Goal: Task Accomplishment & Management: Manage account settings

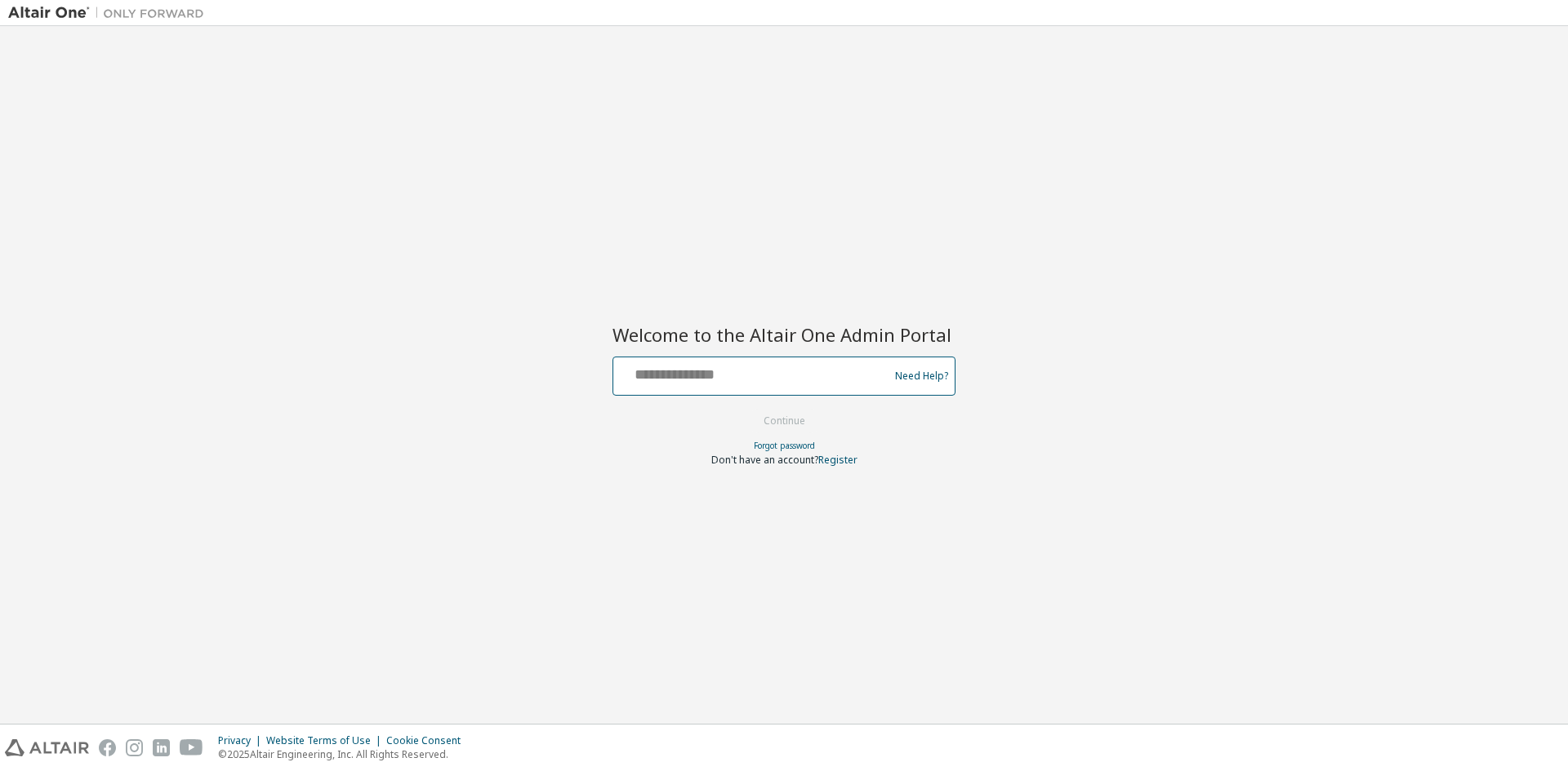
click at [648, 367] on input "text" at bounding box center [753, 373] width 267 height 24
drag, startPoint x: 826, startPoint y: 377, endPoint x: 735, endPoint y: 383, distance: 91.2
click at [735, 383] on input "**********" at bounding box center [753, 373] width 267 height 24
click at [630, 374] on input "**********" at bounding box center [753, 373] width 267 height 24
click at [826, 379] on input "**********" at bounding box center [753, 373] width 267 height 24
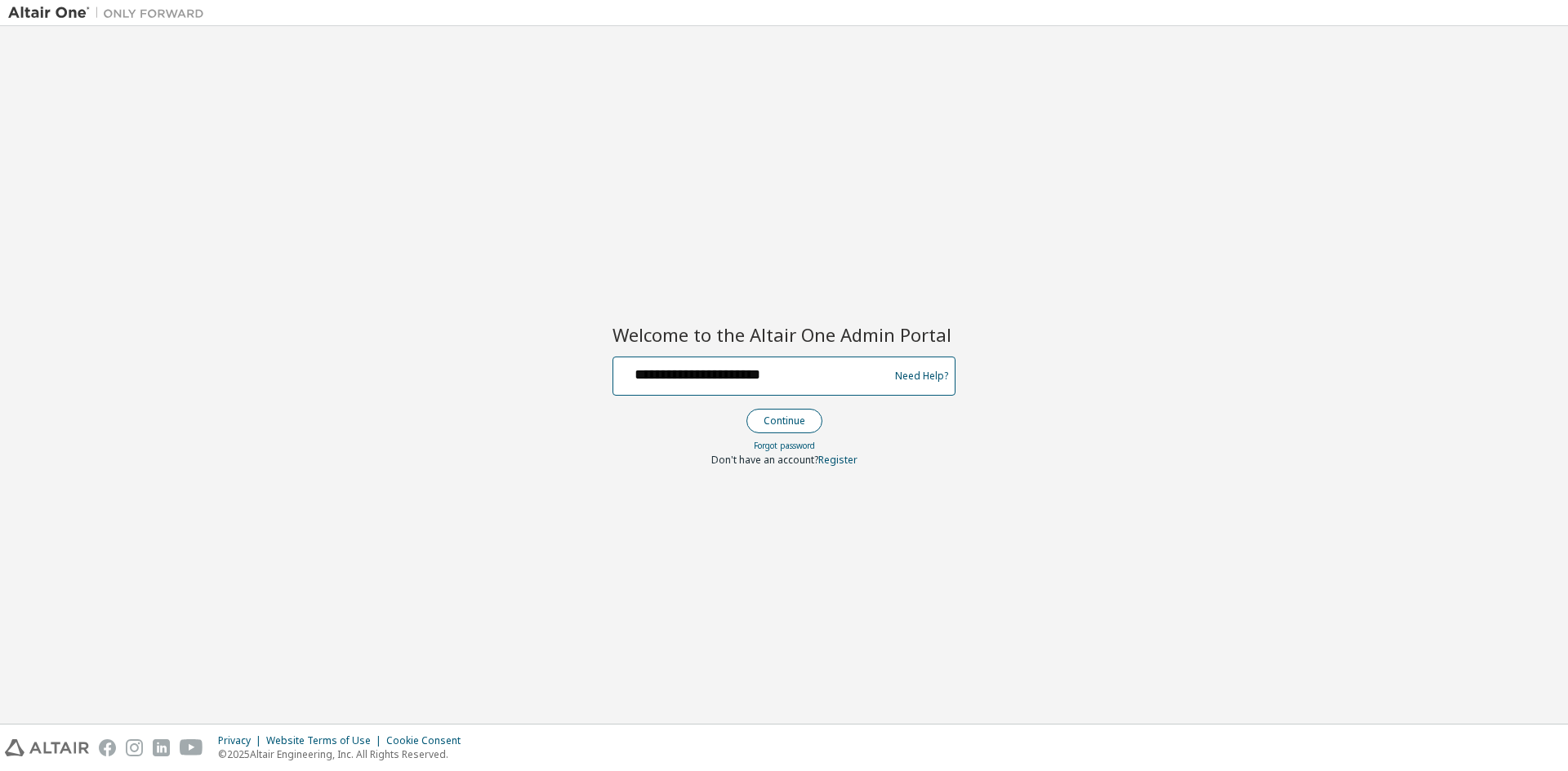
type input "**********"
click at [777, 423] on button "Continue" at bounding box center [784, 421] width 75 height 25
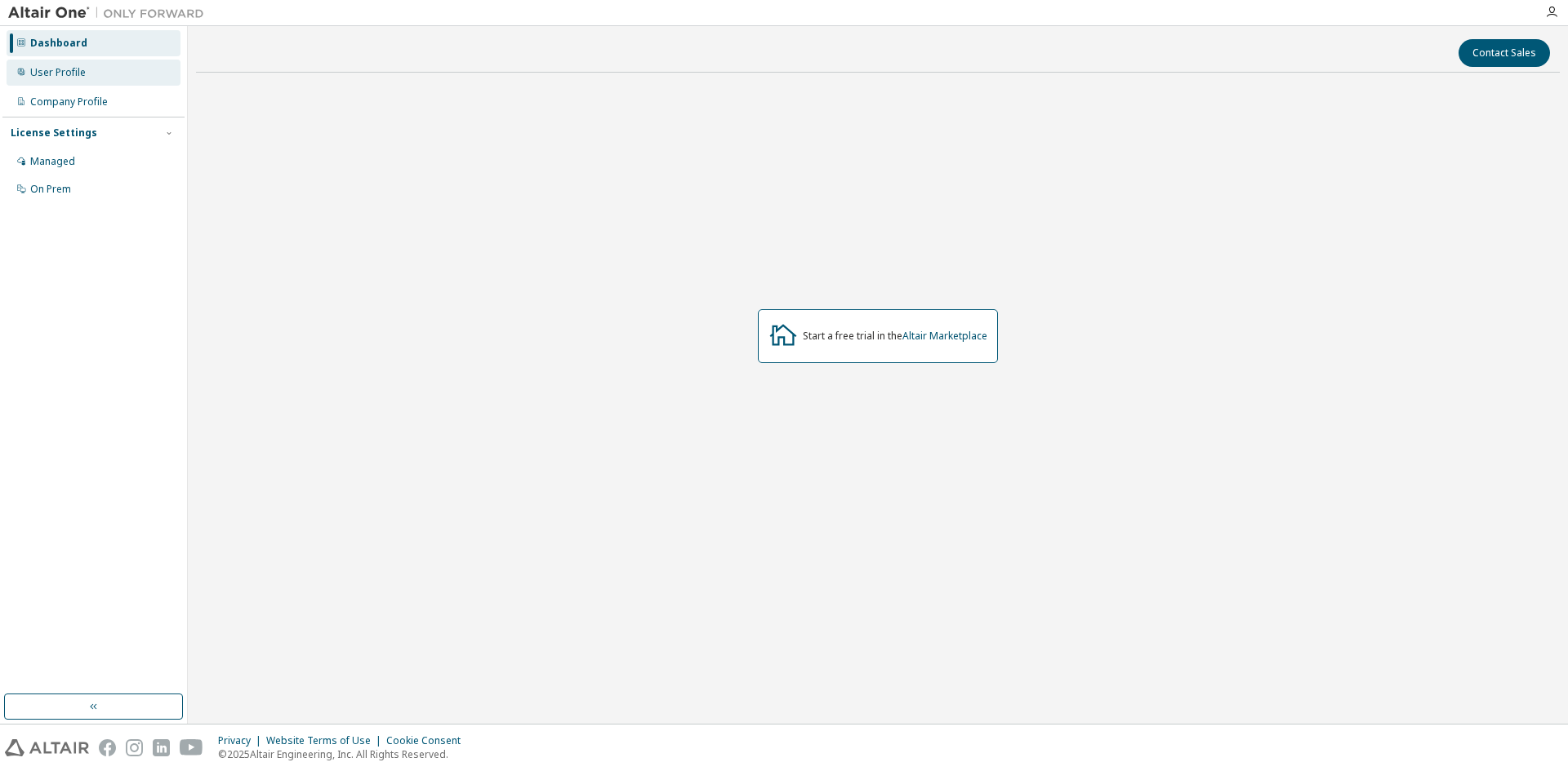
click at [68, 61] on div "User Profile" at bounding box center [93, 73] width 174 height 26
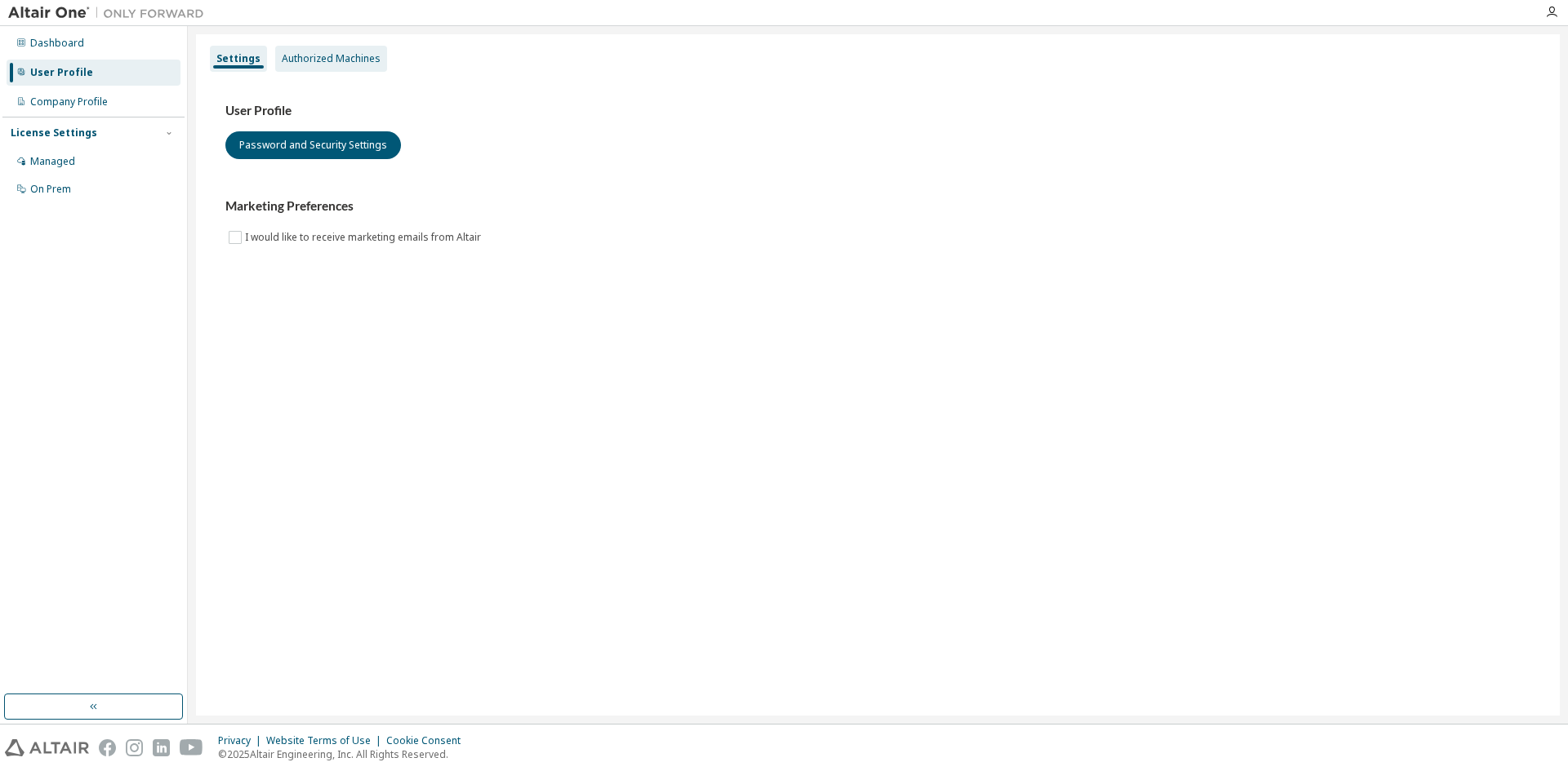
click at [356, 52] on div "Authorized Machines" at bounding box center [331, 58] width 99 height 13
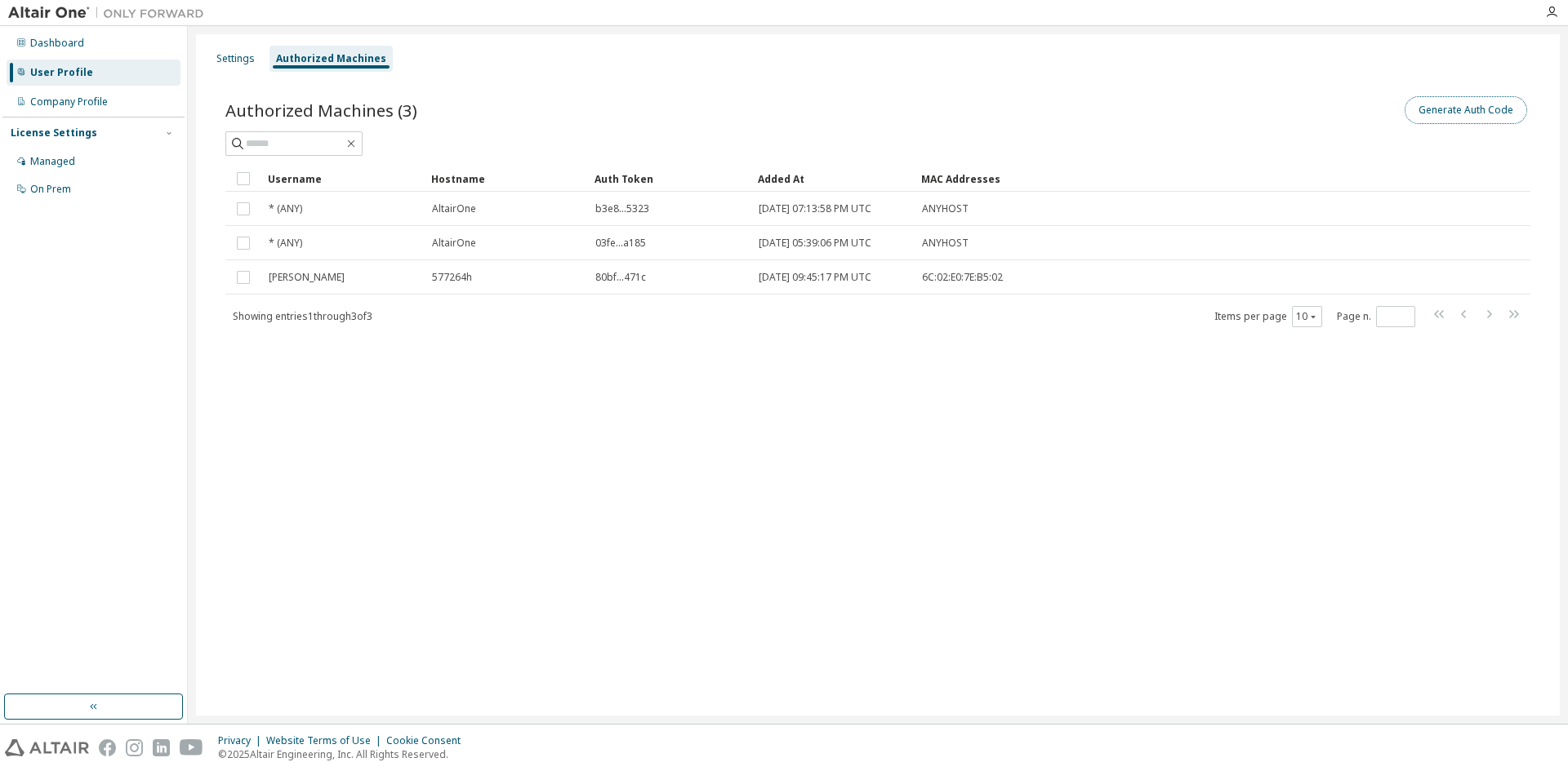
click at [1474, 109] on button "Generate Auth Code" at bounding box center [1465, 110] width 123 height 28
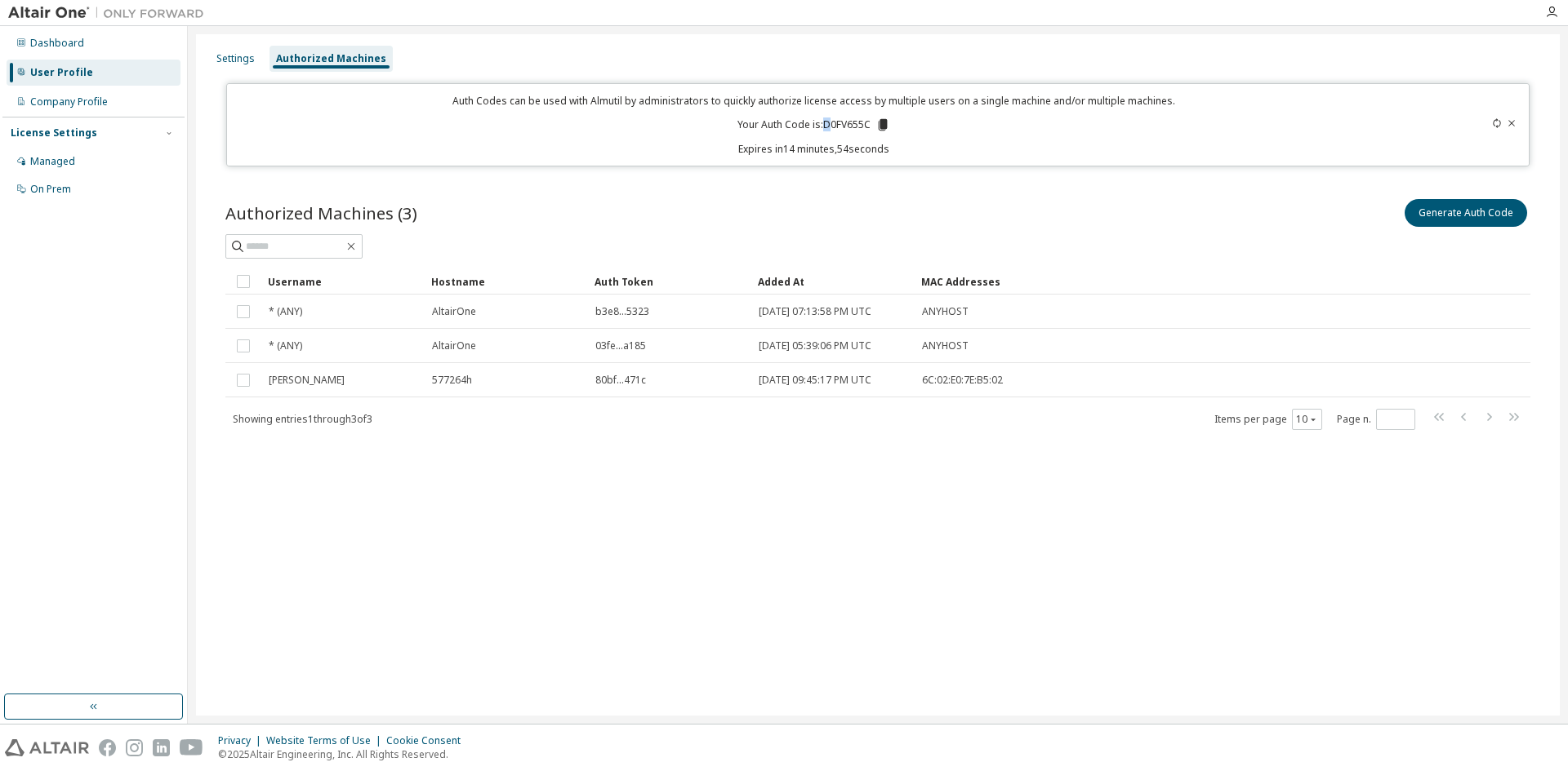
drag, startPoint x: 820, startPoint y: 124, endPoint x: 829, endPoint y: 124, distance: 9.0
click at [829, 124] on p "Your Auth Code is: D0FV655C" at bounding box center [814, 125] width 153 height 15
click at [883, 125] on icon at bounding box center [883, 125] width 9 height 12
click at [962, 183] on div "Authorized Machines (3) Generate Auth Code Clear Load Save Save As Field Operat…" at bounding box center [878, 325] width 1344 height 297
click at [723, 571] on div "Settings Authorized Machines Auth Codes can be used with Almutil by administrat…" at bounding box center [877, 375] width 1363 height 682
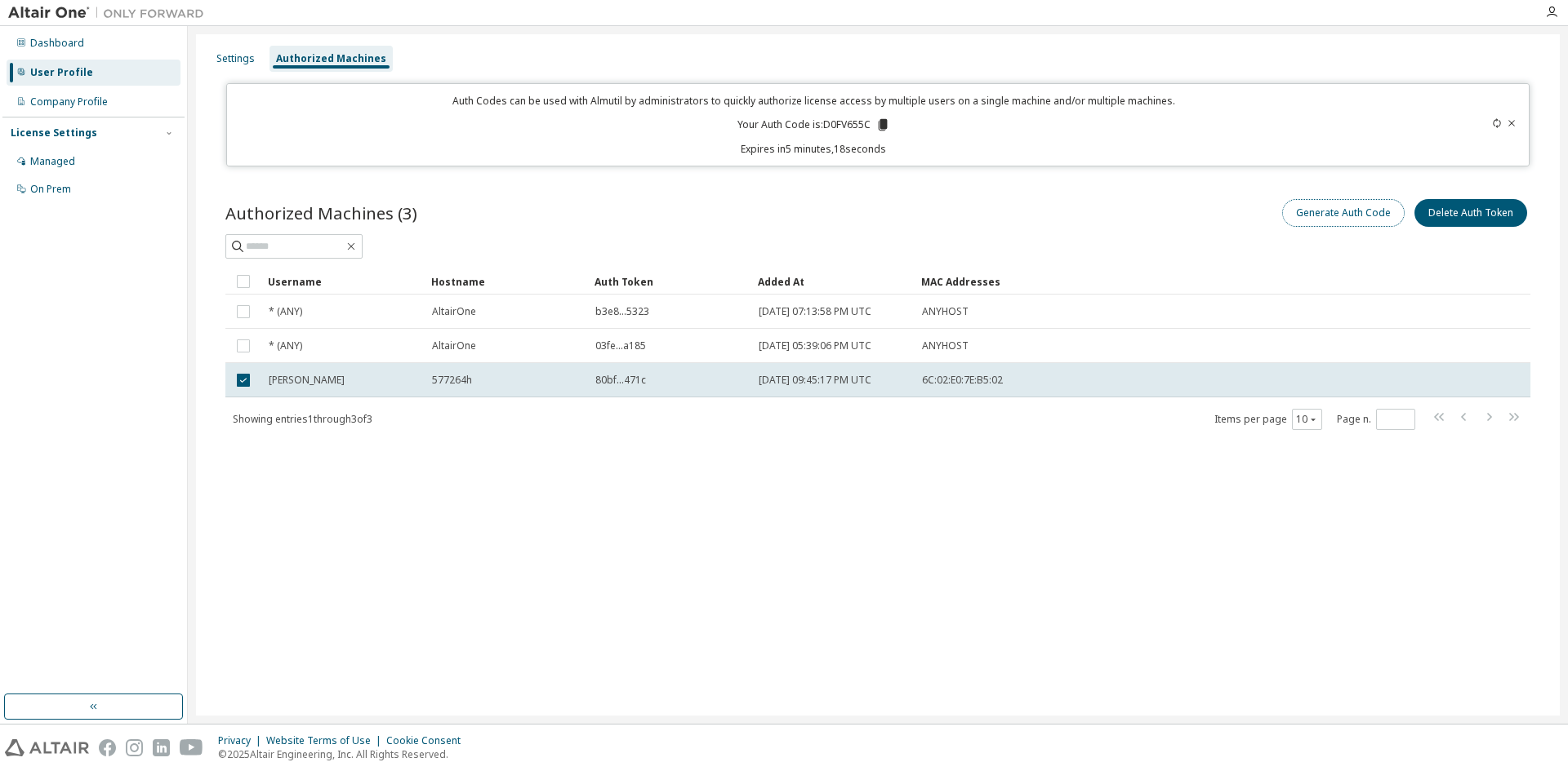
click at [1352, 215] on button "Generate Auth Code" at bounding box center [1343, 213] width 123 height 28
click at [1509, 123] on icon at bounding box center [1511, 123] width 10 height 10
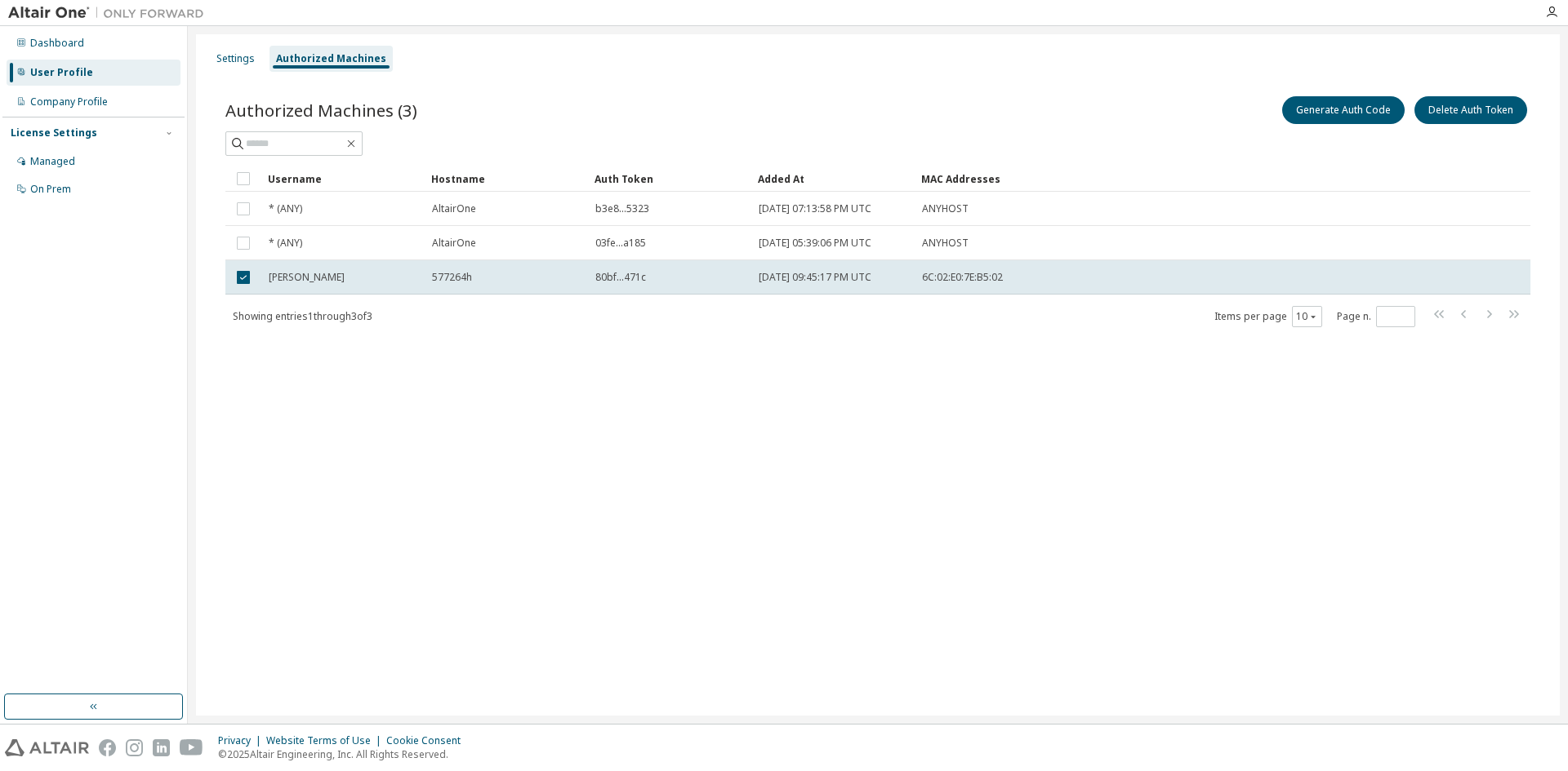
click at [662, 444] on div "Settings Authorized Machines Authorized Machines (3) Generate Auth Code Delete …" at bounding box center [877, 375] width 1363 height 682
click at [1338, 116] on button "Generate Auth Code" at bounding box center [1343, 110] width 123 height 28
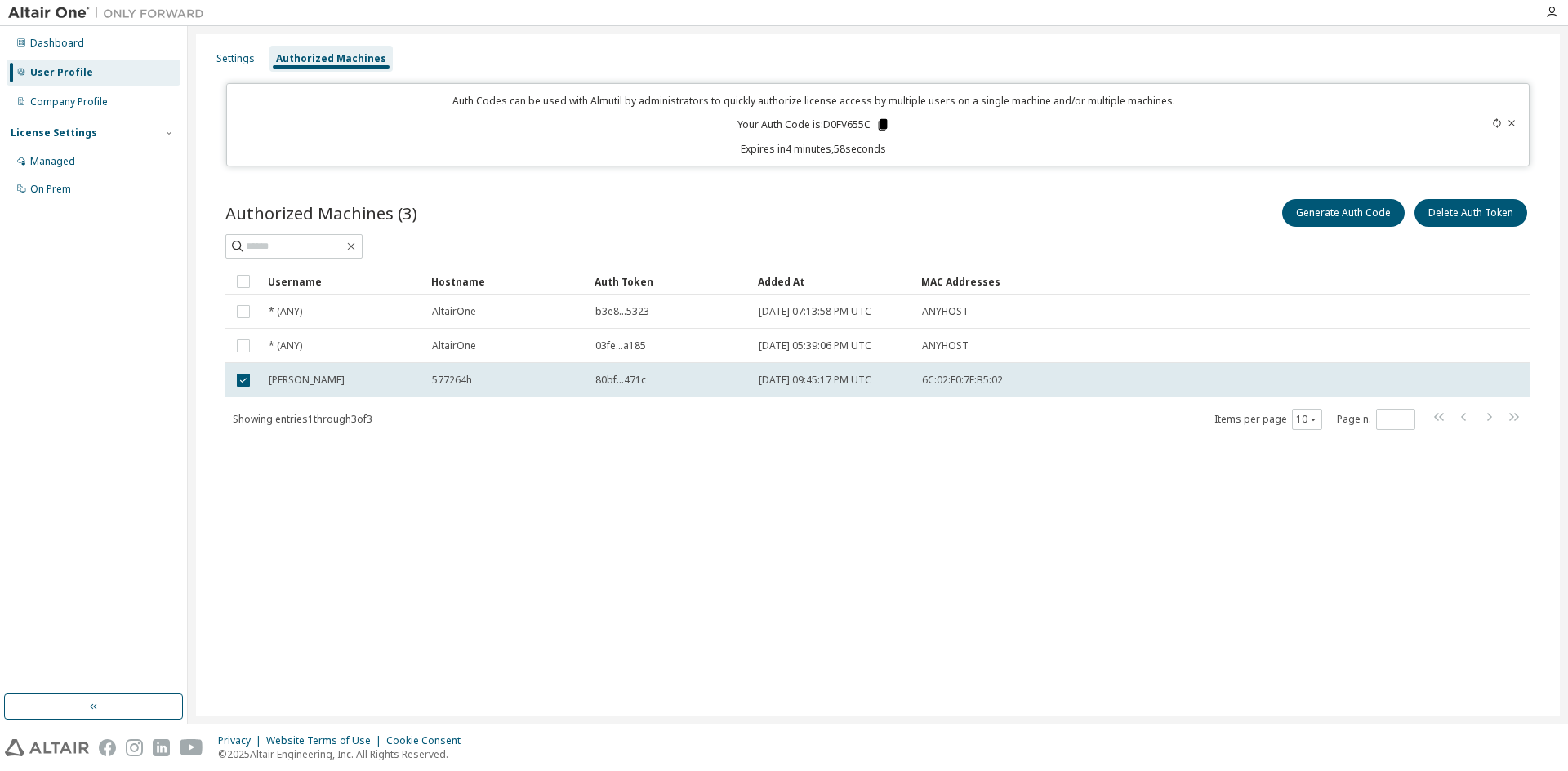
click at [881, 124] on icon at bounding box center [883, 125] width 9 height 12
click at [755, 546] on div "Settings Authorized Machines Auth Codes can be used with Almutil by administrat…" at bounding box center [877, 375] width 1363 height 682
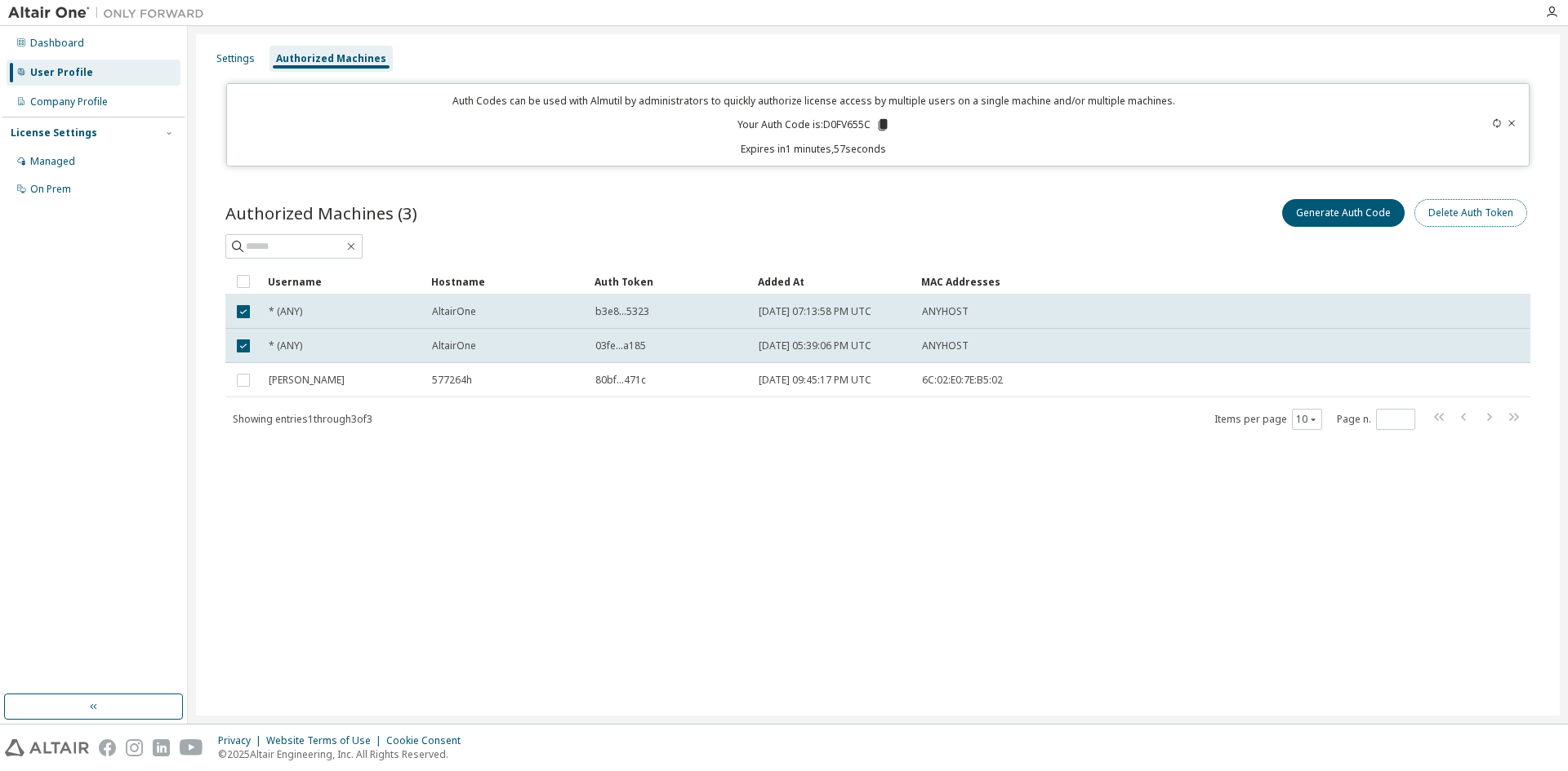
click at [1488, 212] on button "Delete Auth Token" at bounding box center [1471, 213] width 113 height 28
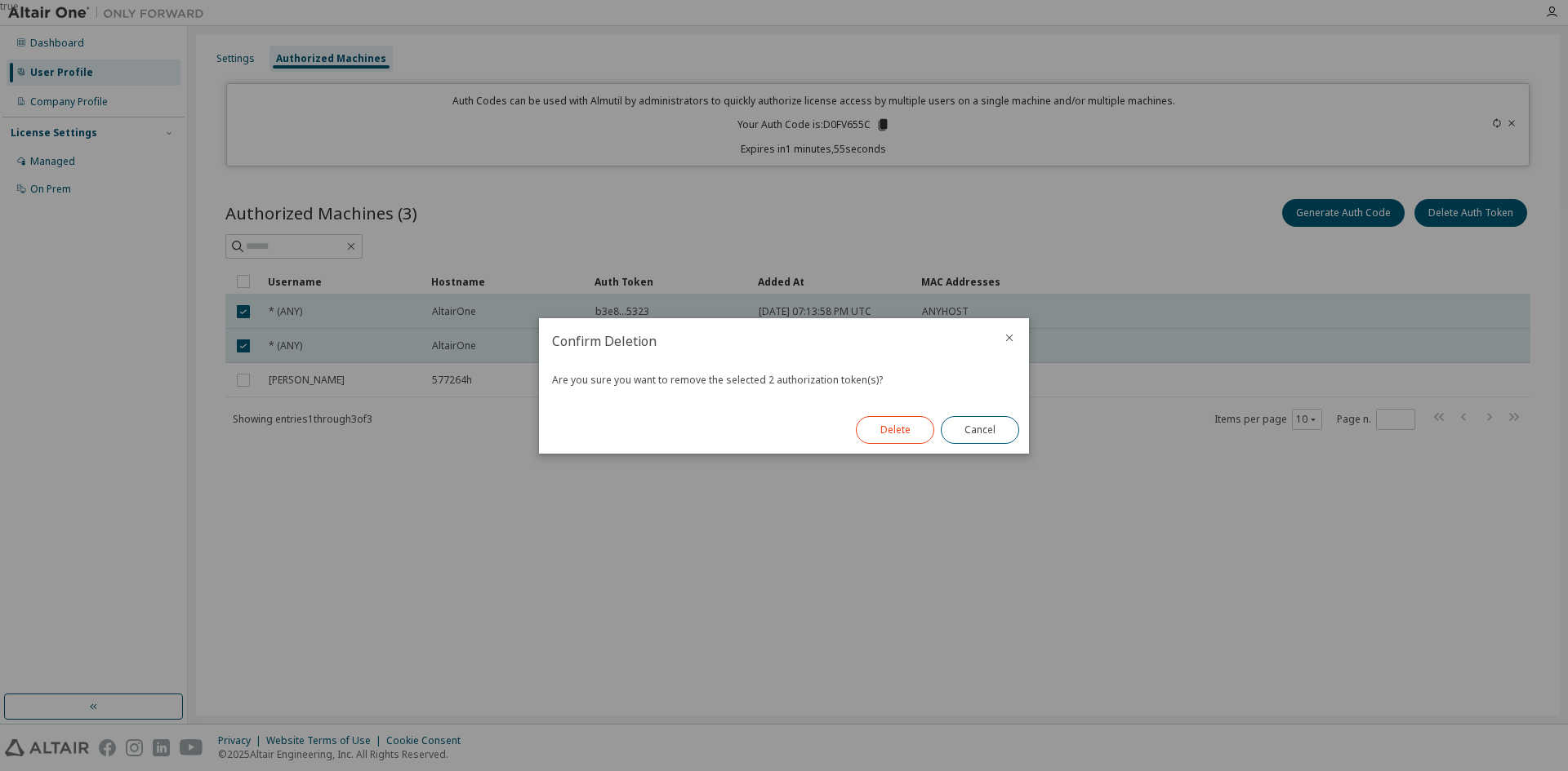
click at [880, 430] on button "Delete" at bounding box center [895, 430] width 78 height 28
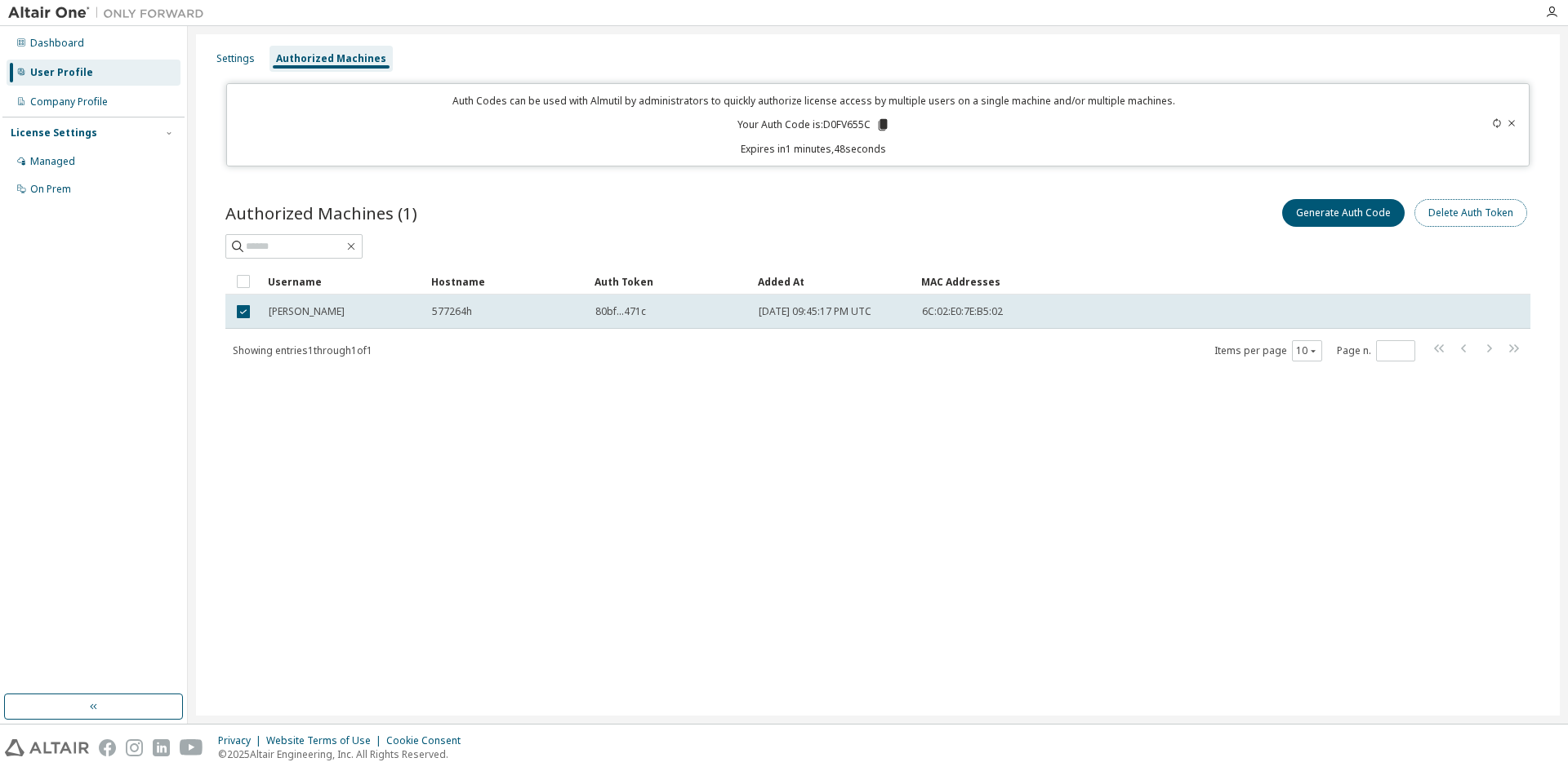
click at [1475, 208] on button "Delete Auth Token" at bounding box center [1471, 213] width 113 height 28
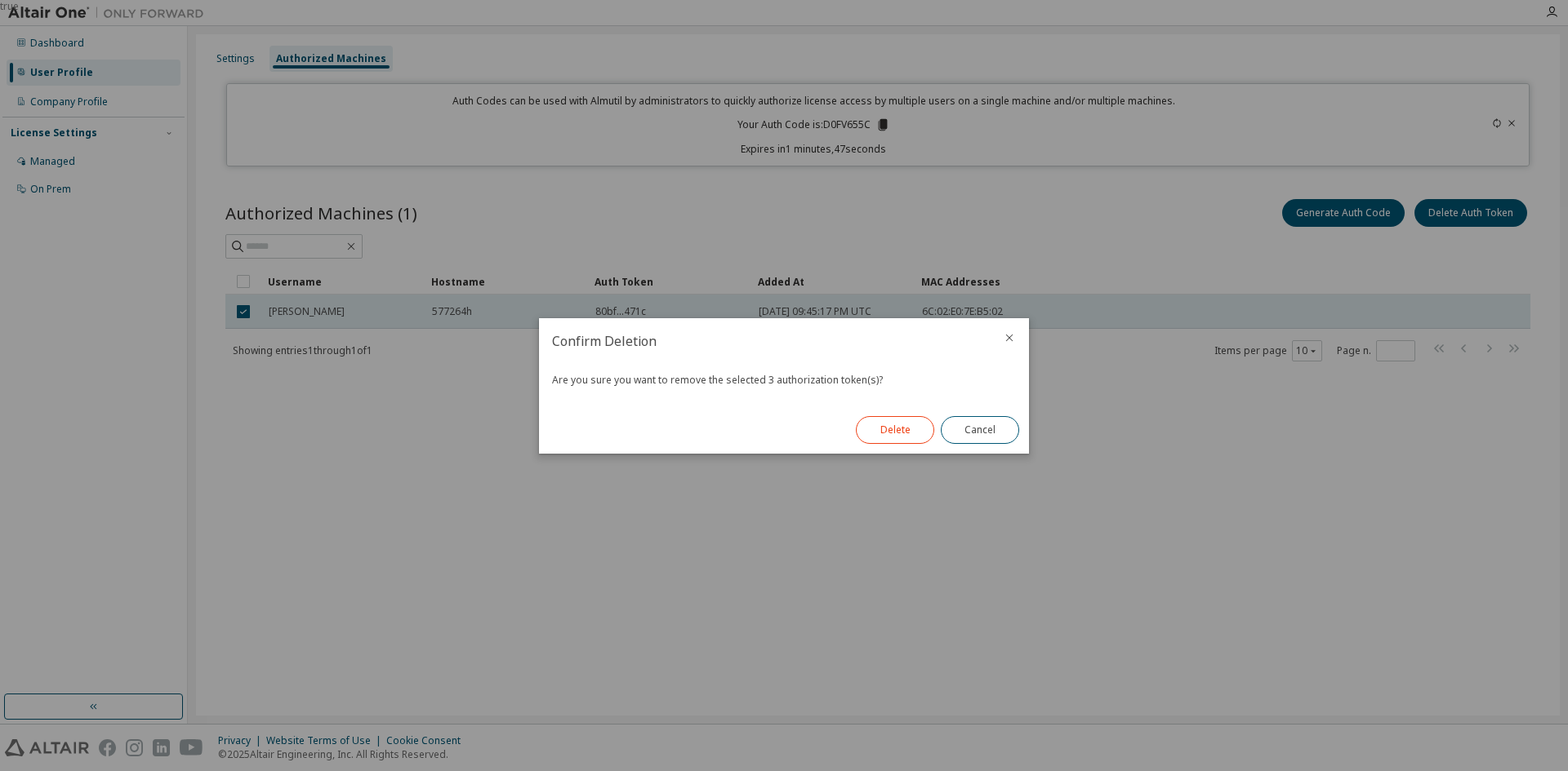
click at [890, 432] on button "Delete" at bounding box center [895, 430] width 78 height 28
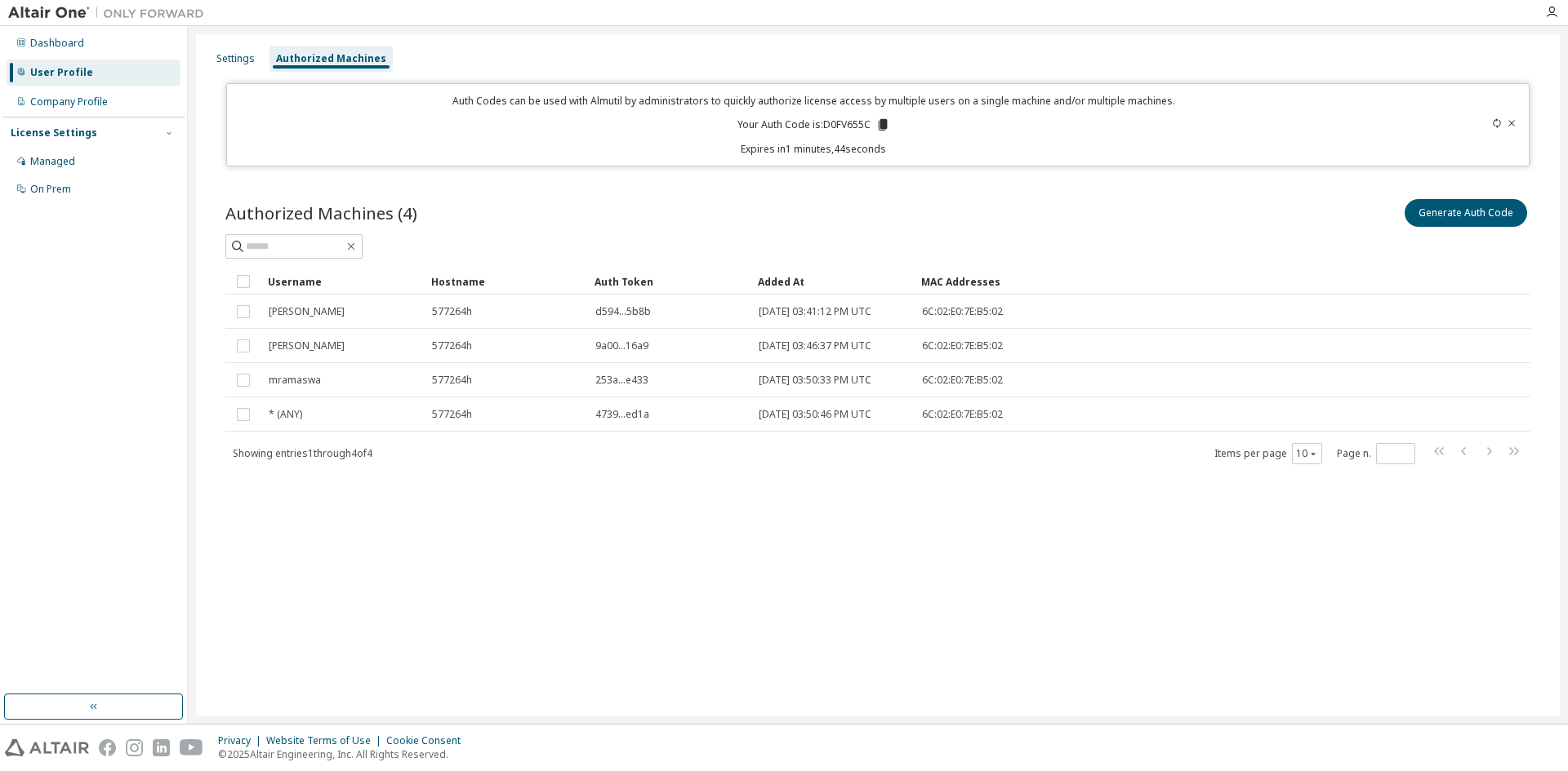
click at [630, 576] on div "Settings Authorized Machines Auth Codes can be used with Almutil by administrat…" at bounding box center [877, 375] width 1363 height 682
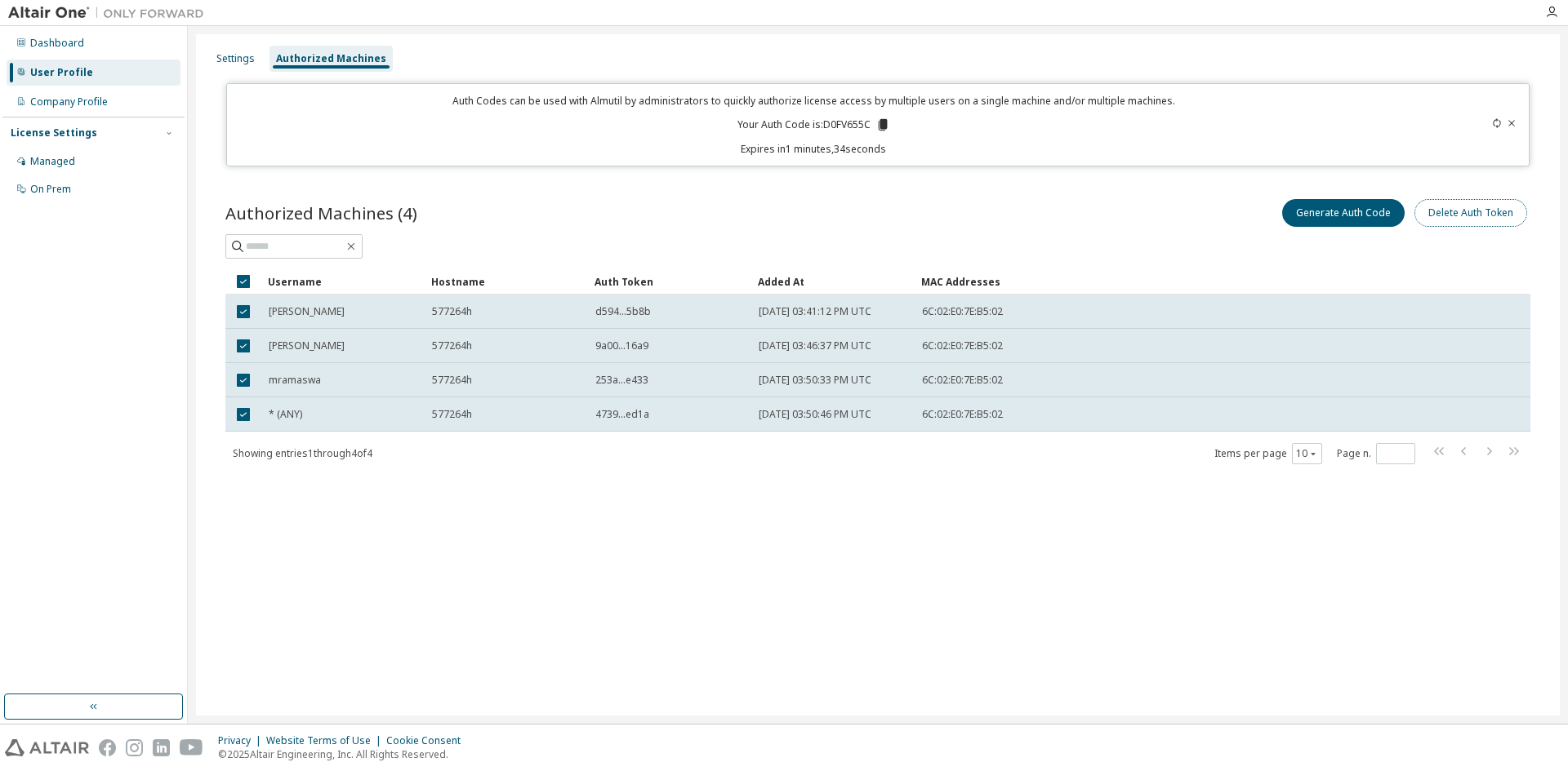
click at [1473, 206] on button "Delete Auth Token" at bounding box center [1471, 213] width 113 height 28
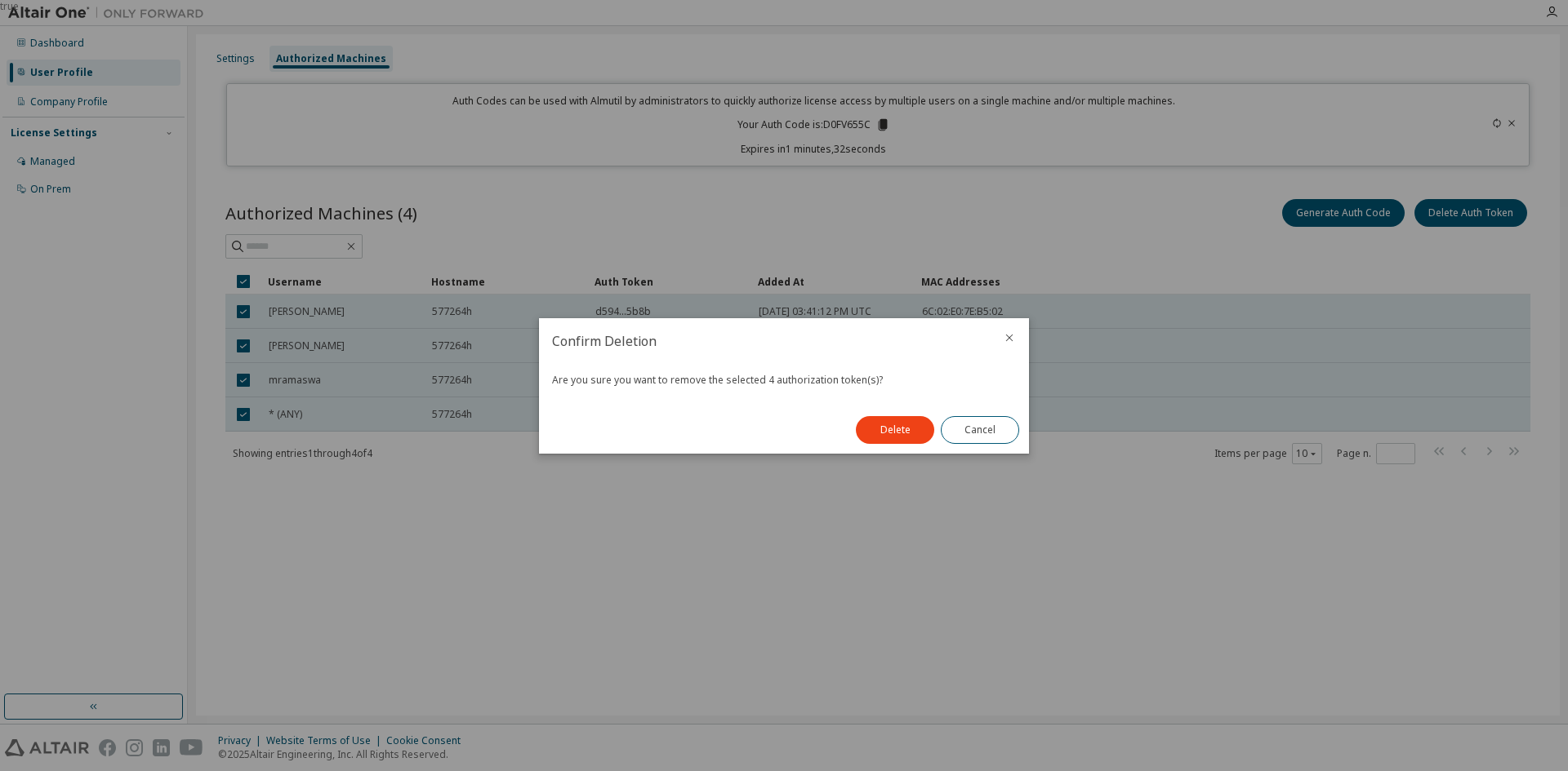
click at [893, 427] on button "Delete" at bounding box center [895, 430] width 78 height 28
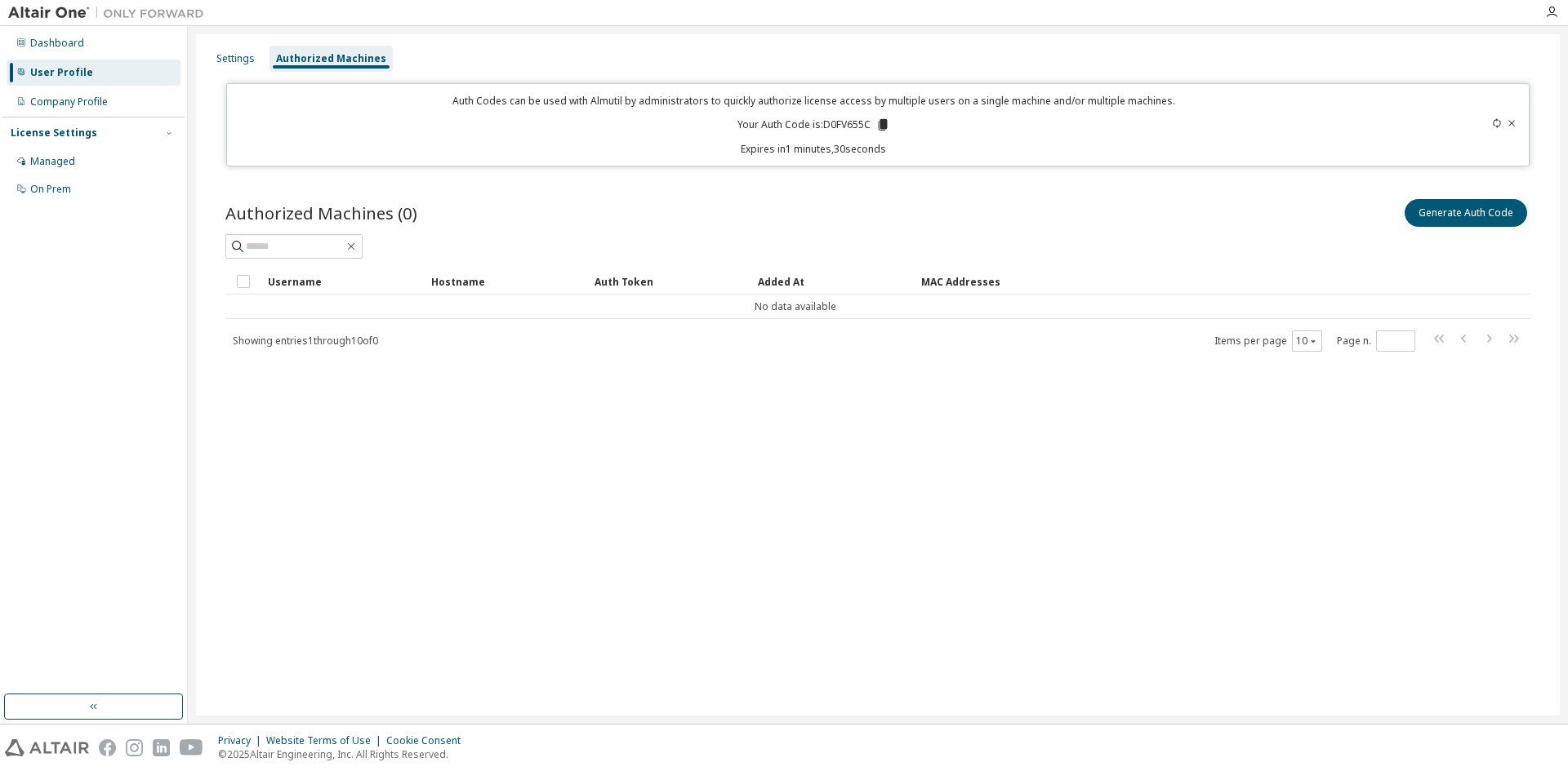
click at [558, 499] on div "Settings Authorized Machines Auth Codes can be used with Almutil by administrat…" at bounding box center [877, 375] width 1363 height 682
drag, startPoint x: 910, startPoint y: 477, endPoint x: 907, endPoint y: 464, distance: 13.3
click at [910, 476] on div "Settings Authorized Machines Auth Codes can be used with Almutil by administrat…" at bounding box center [877, 375] width 1363 height 682
click at [896, 659] on div "Settings Authorized Machines Auth Codes can be used with Almutil by administrat…" at bounding box center [877, 375] width 1363 height 682
drag, startPoint x: 939, startPoint y: 658, endPoint x: 1121, endPoint y: 660, distance: 182.0
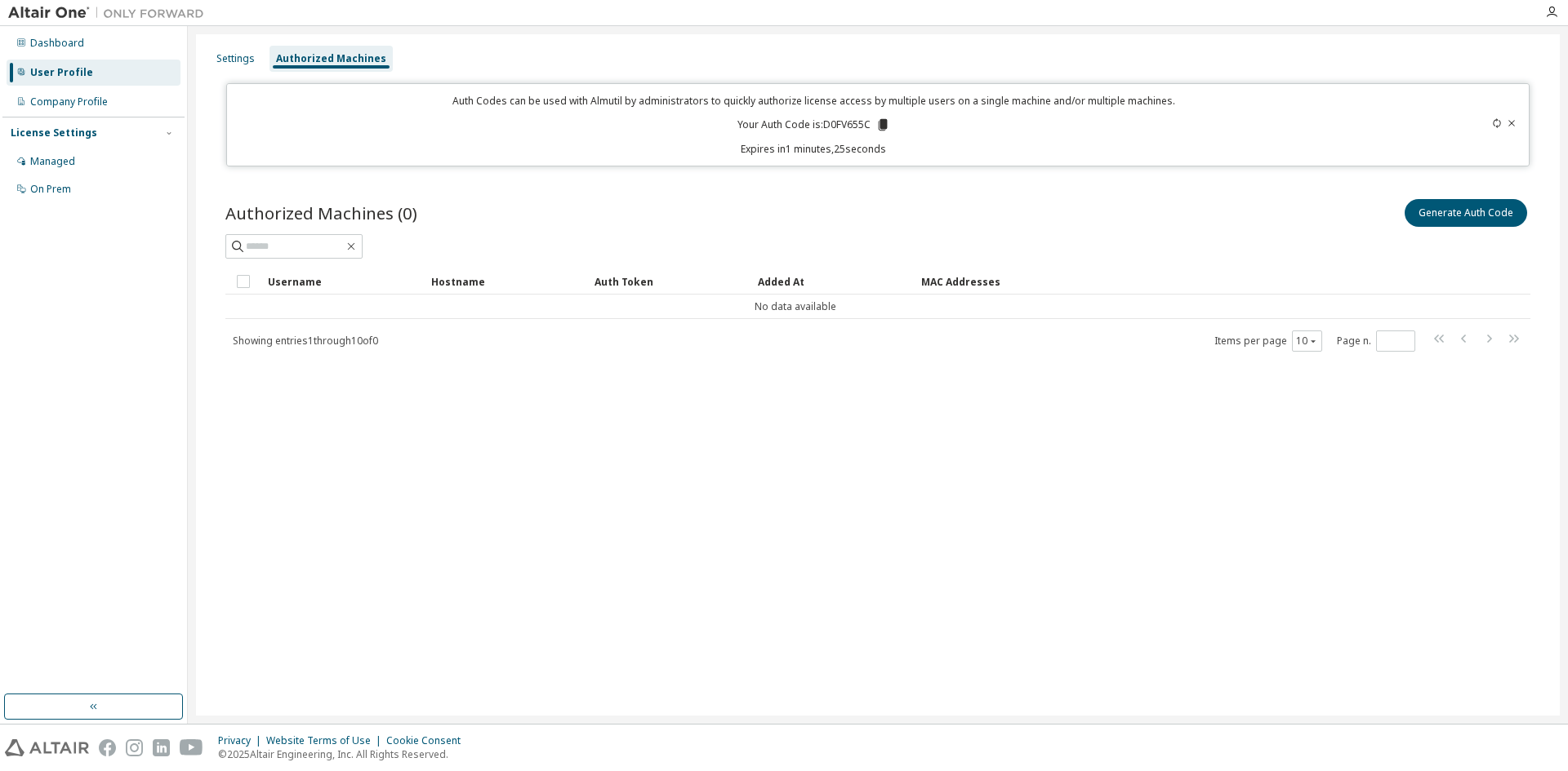
click at [1121, 660] on div "Settings Authorized Machines Auth Codes can be used with Almutil by administrat…" at bounding box center [877, 375] width 1363 height 682
click at [1488, 212] on button "Generate Auth Code" at bounding box center [1465, 213] width 123 height 28
click at [1511, 123] on icon at bounding box center [1512, 123] width 6 height 5
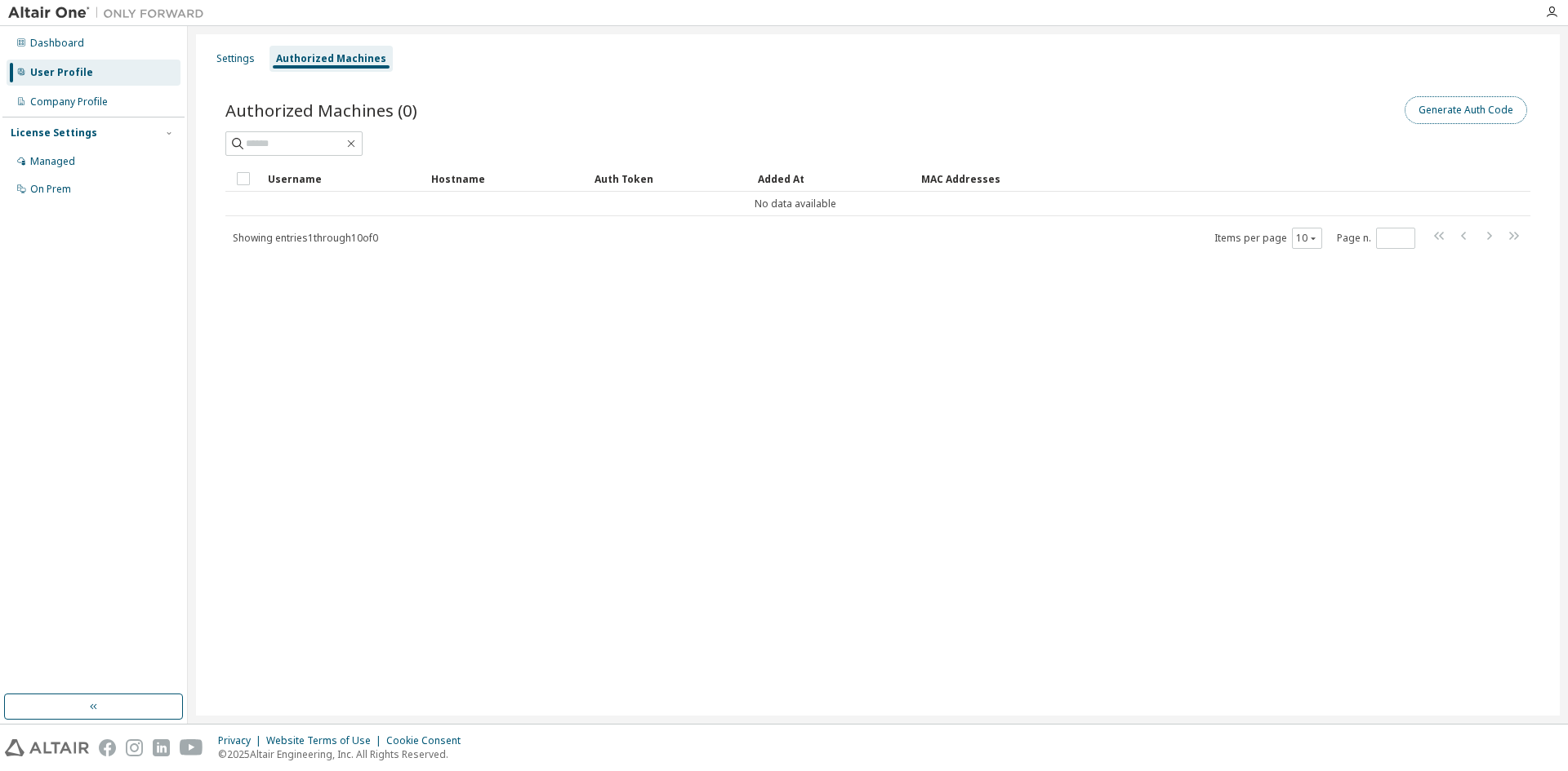
click at [1466, 107] on button "Generate Auth Code" at bounding box center [1465, 110] width 123 height 28
click at [1473, 105] on button "Generate Auth Code" at bounding box center [1465, 110] width 123 height 28
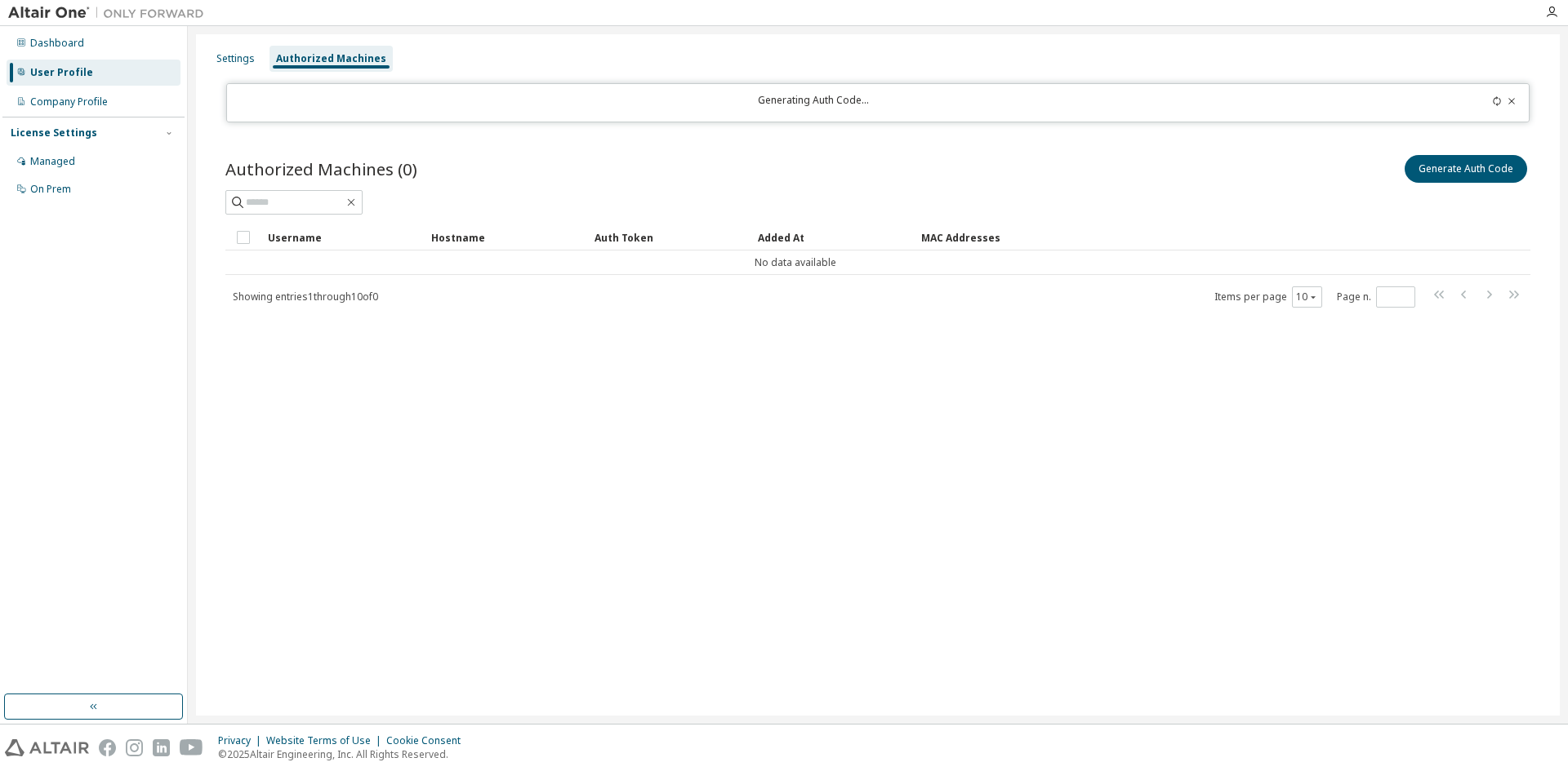
click at [1495, 100] on icon at bounding box center [1496, 101] width 10 height 10
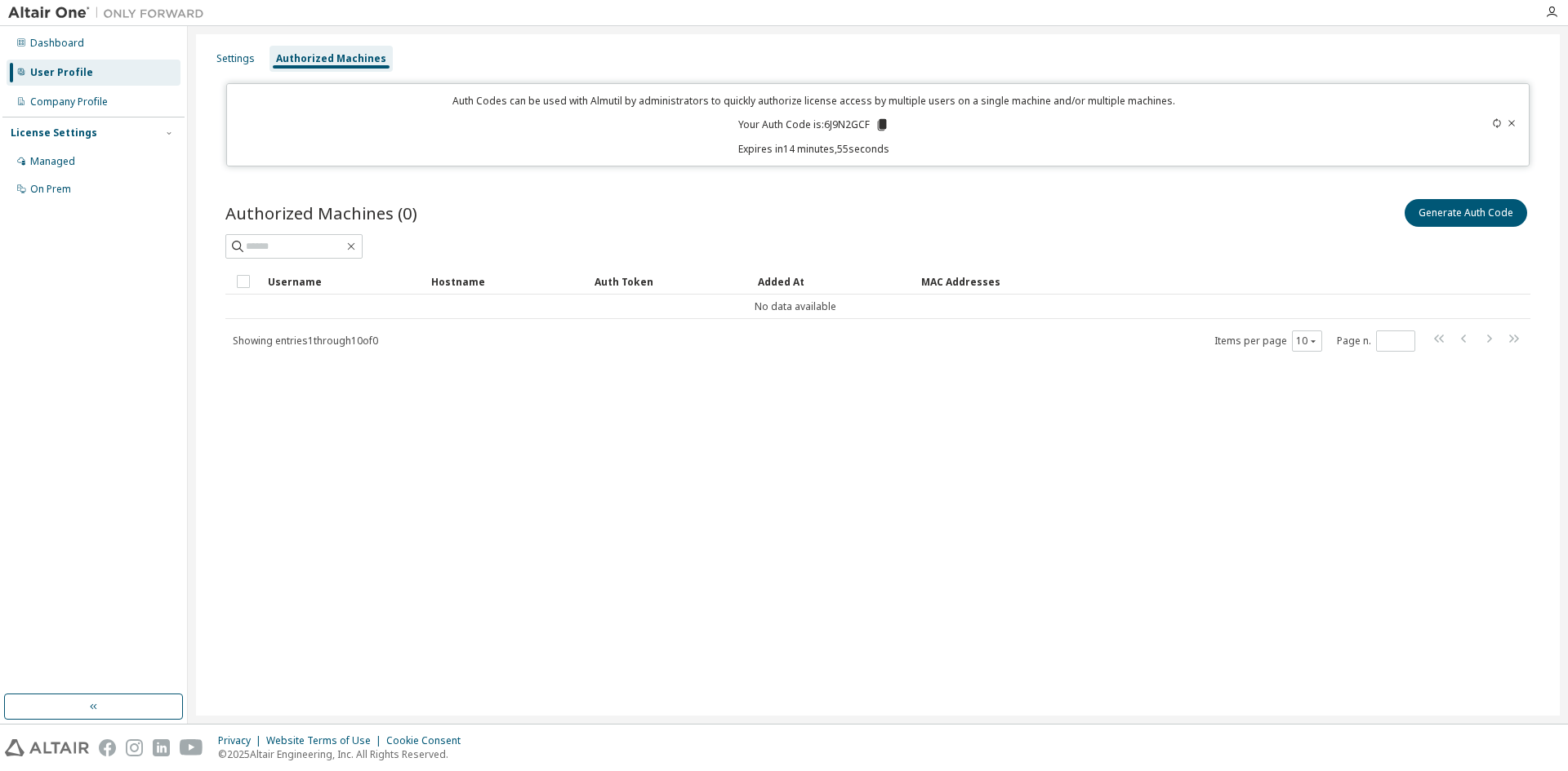
click at [845, 125] on p "Your Auth Code is: 6J9N2GCF" at bounding box center [814, 125] width 151 height 15
copy p "6J9N2GCF"
